Goal: Task Accomplishment & Management: Complete application form

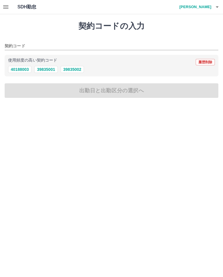
click at [212, 5] on button "button" at bounding box center [218, 7] width 12 height 14
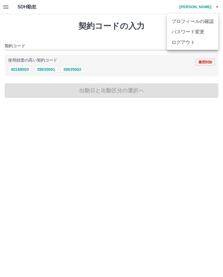
click at [186, 42] on li "ログアウト" at bounding box center [192, 42] width 51 height 10
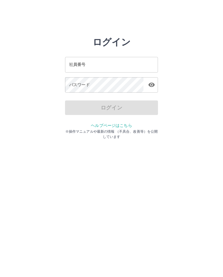
click at [106, 63] on input "社員番号" at bounding box center [111, 64] width 93 height 15
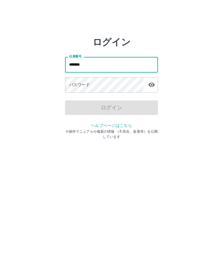
type input "*******"
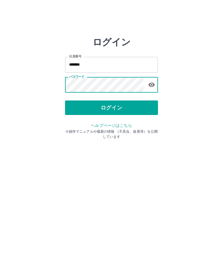
click at [121, 108] on button "ログイン" at bounding box center [111, 108] width 93 height 15
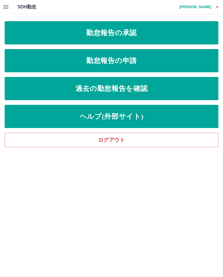
click at [129, 68] on link "勤怠報告の申請" at bounding box center [112, 60] width 214 height 23
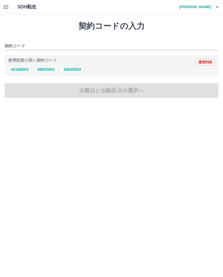
click at [72, 70] on button "39835002" at bounding box center [72, 69] width 23 height 7
type input "********"
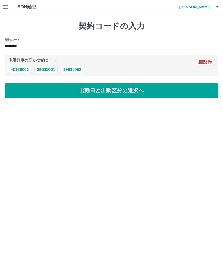
click at [126, 91] on button "出勤日と出勤区分の選択へ" at bounding box center [112, 90] width 214 height 15
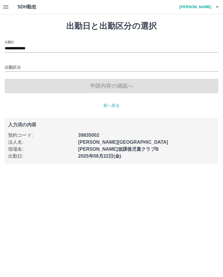
click at [58, 64] on input "出勤区分" at bounding box center [112, 67] width 214 height 7
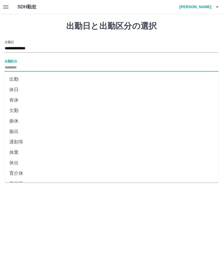
click at [58, 81] on li "出勤" at bounding box center [112, 79] width 214 height 10
type input "**"
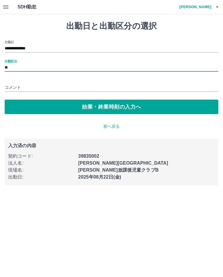
click at [101, 104] on button "始業・終業時刻の入力へ" at bounding box center [112, 107] width 214 height 15
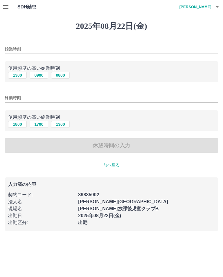
click at [44, 45] on input "始業時刻" at bounding box center [112, 49] width 214 height 8
click at [62, 74] on button "0800" at bounding box center [60, 75] width 19 height 7
type input "****"
click at [38, 122] on button "1700" at bounding box center [39, 124] width 19 height 7
type input "****"
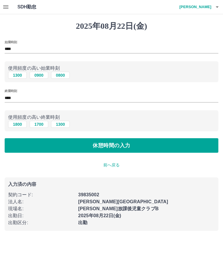
click at [115, 147] on button "休憩時間の入力" at bounding box center [112, 145] width 214 height 15
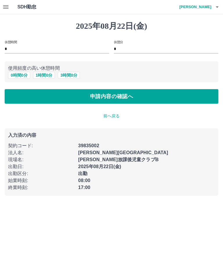
click at [44, 77] on button "1 時間 0 分" at bounding box center [44, 75] width 22 height 7
type input "*"
click at [90, 94] on button "申請内容の確認へ" at bounding box center [112, 96] width 214 height 15
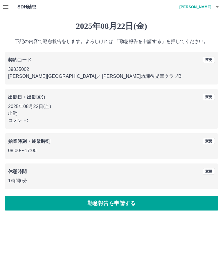
click at [110, 204] on button "勤怠報告を申請する" at bounding box center [112, 203] width 214 height 15
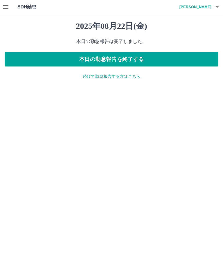
click at [131, 58] on button "本日の勤怠報告を終了する" at bounding box center [112, 59] width 214 height 15
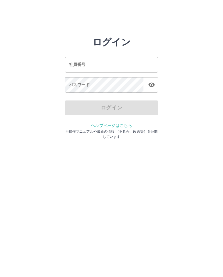
click at [104, 64] on input "社員番号" at bounding box center [111, 64] width 93 height 15
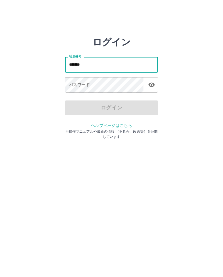
type input "*******"
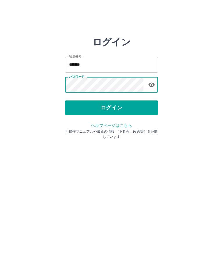
click at [117, 106] on button "ログイン" at bounding box center [111, 108] width 93 height 15
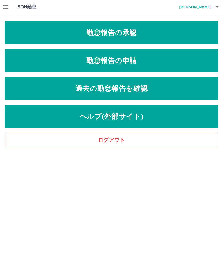
click at [132, 90] on link "過去の勤怠報告を確認" at bounding box center [112, 88] width 214 height 23
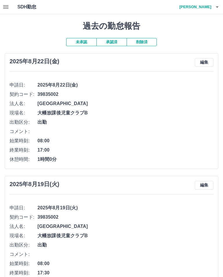
click at [112, 39] on button "承認済" at bounding box center [112, 42] width 30 height 8
click at [88, 42] on button "未承認" at bounding box center [81, 42] width 30 height 8
click at [122, 41] on button "承認済" at bounding box center [112, 42] width 30 height 8
click at [144, 40] on button "削除済" at bounding box center [142, 42] width 30 height 8
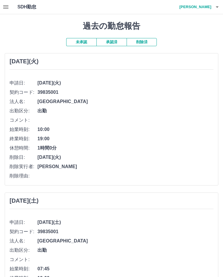
click at [144, 40] on button "削除済" at bounding box center [142, 42] width 30 height 8
click at [87, 39] on button "未承認" at bounding box center [81, 42] width 30 height 8
